Goal: Check status: Check status

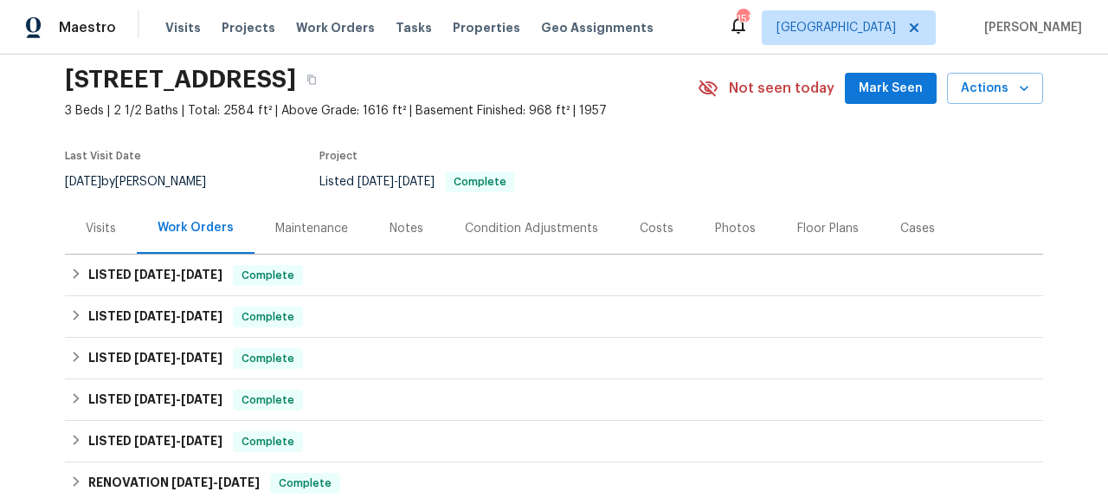
scroll to position [197, 0]
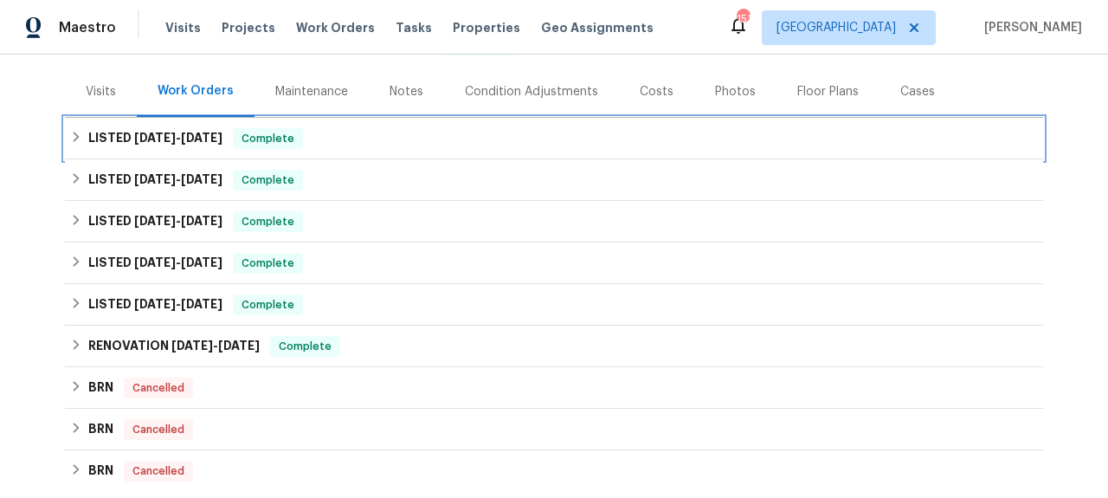
click at [163, 140] on span "[DATE]" at bounding box center [155, 138] width 42 height 12
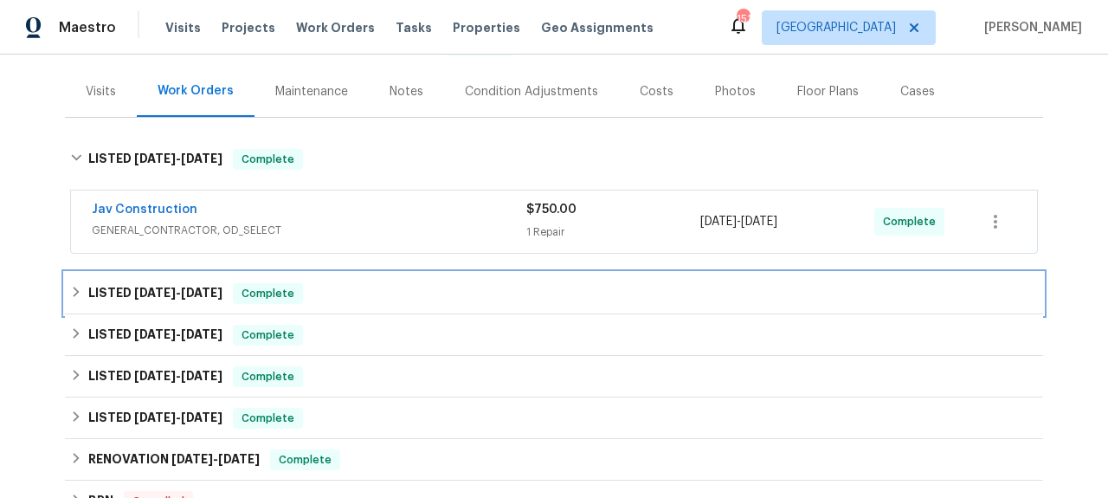
click at [210, 287] on span "[DATE]" at bounding box center [202, 293] width 42 height 12
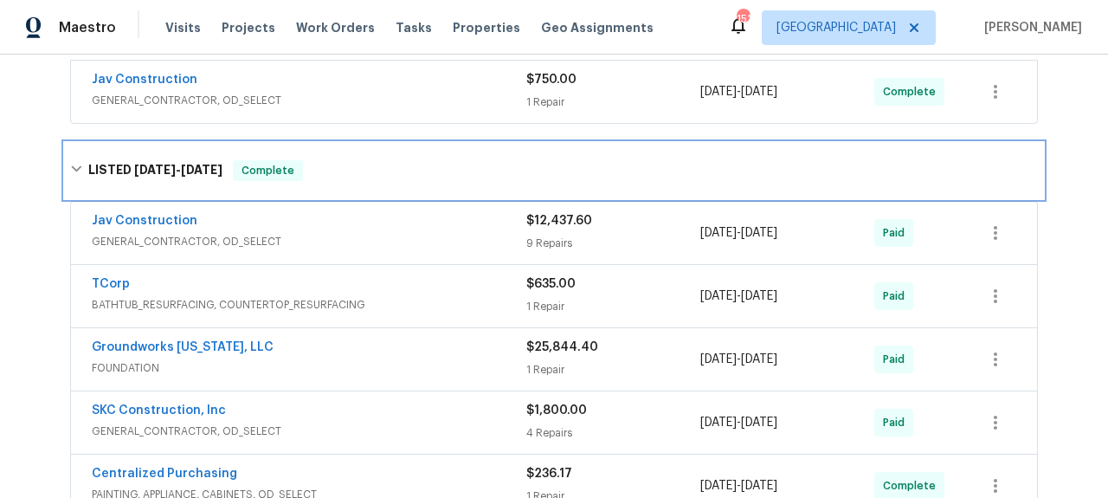
scroll to position [336, 0]
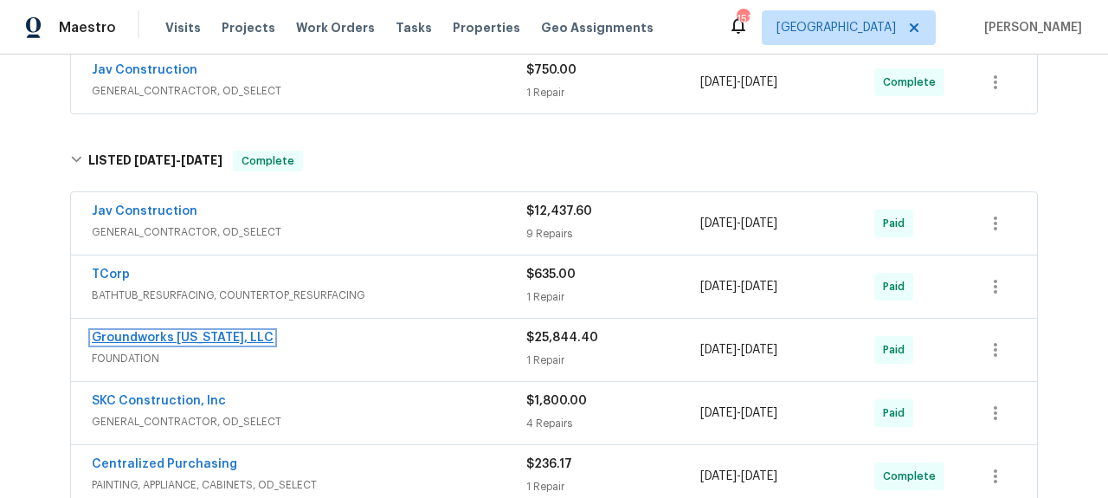
click at [210, 336] on link "Groundworks [US_STATE], LLC" at bounding box center [183, 338] width 182 height 12
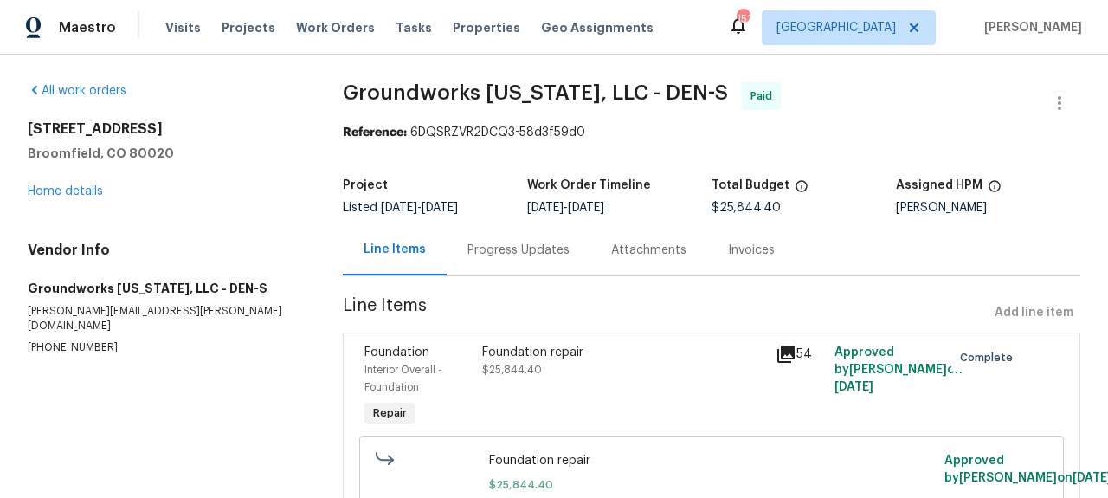
scroll to position [97, 0]
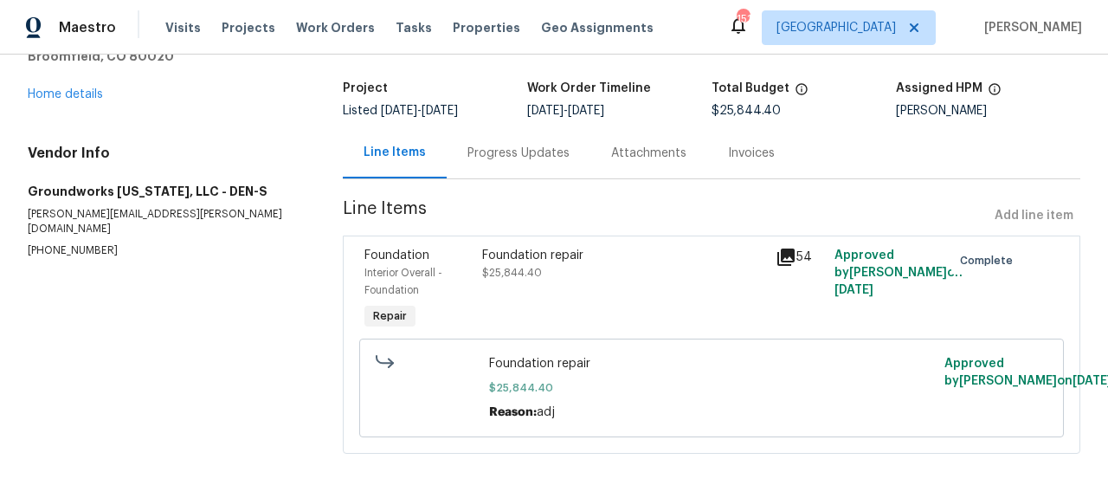
click at [489, 165] on div "Progress Updates" at bounding box center [519, 152] width 144 height 51
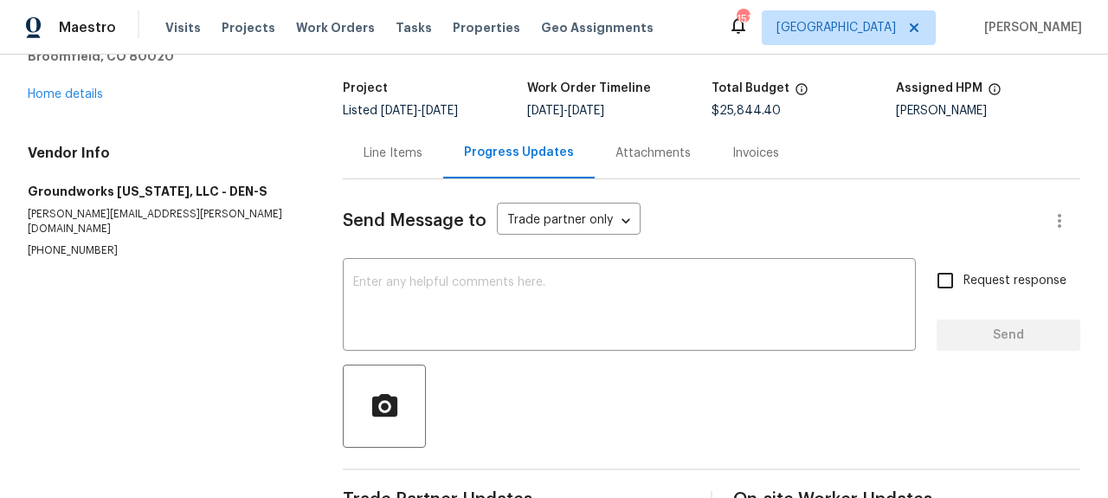
click at [628, 160] on div "Attachments" at bounding box center [653, 153] width 75 height 17
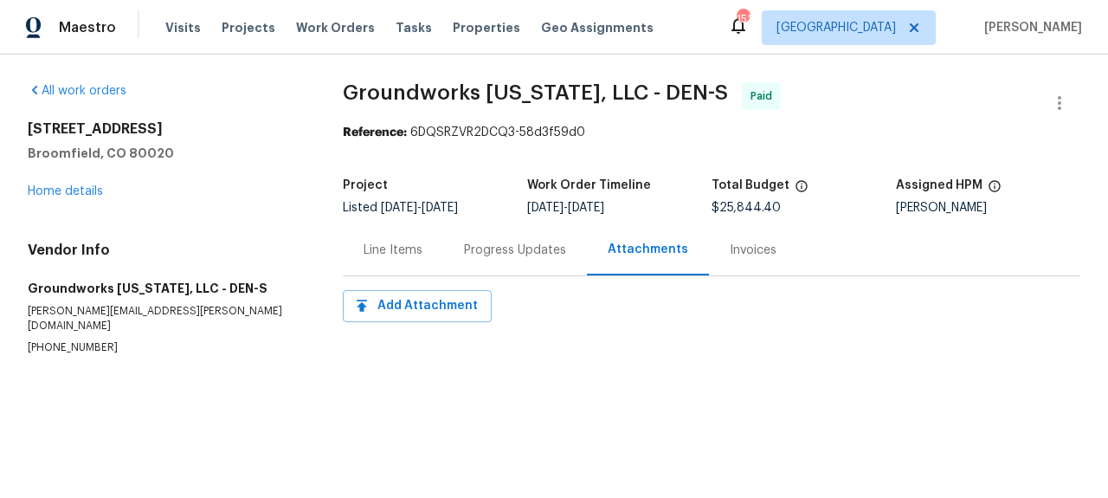
click at [775, 244] on div "Invoices" at bounding box center [753, 249] width 88 height 51
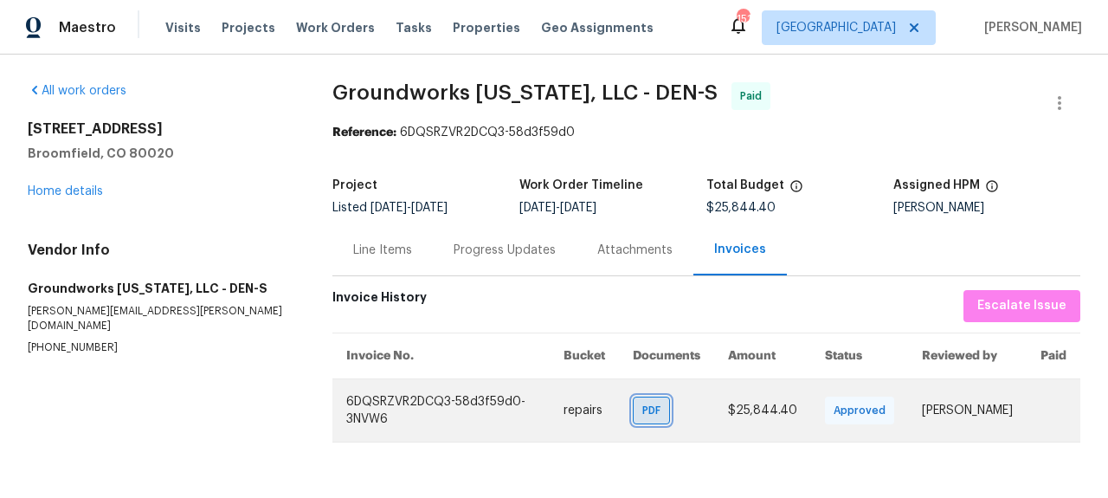
click at [643, 405] on span "PDF" at bounding box center [655, 410] width 25 height 17
